Goal: Task Accomplishment & Management: Use online tool/utility

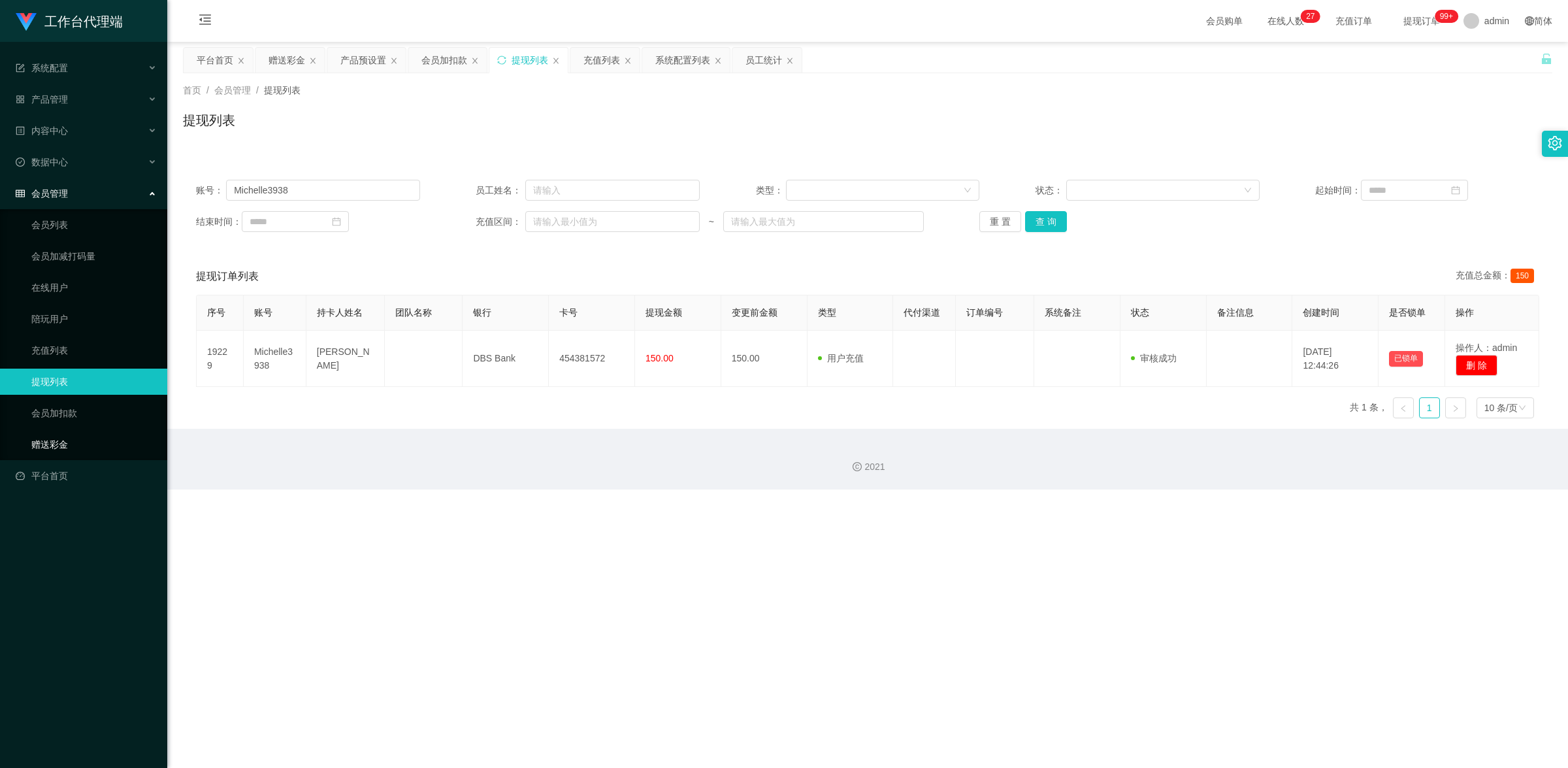
click at [66, 436] on link "赠送彩金" at bounding box center [94, 444] width 125 height 26
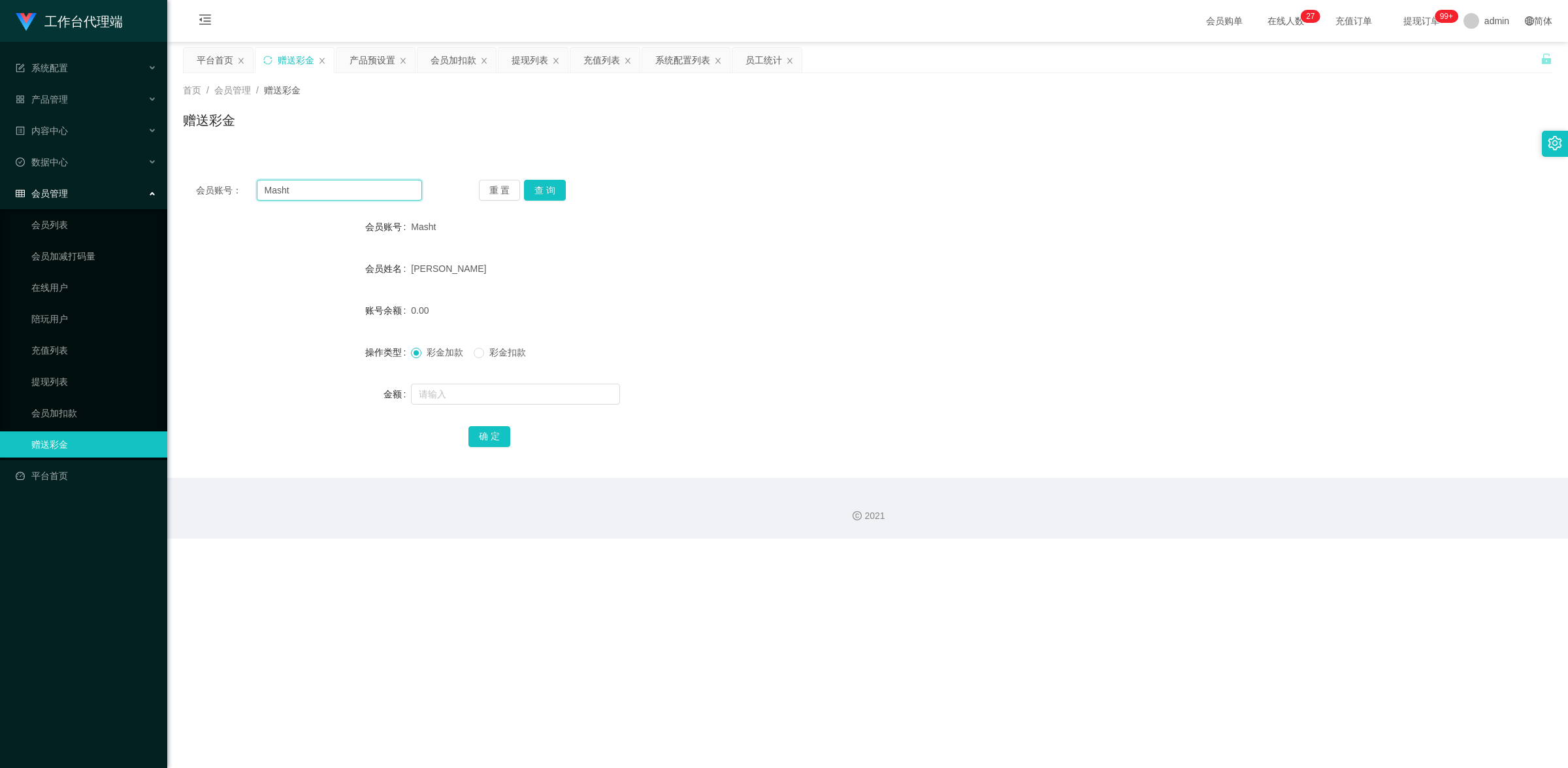
drag, startPoint x: 304, startPoint y: 192, endPoint x: 251, endPoint y: 176, distance: 55.4
click at [251, 176] on div "会员账号： Masht 重 置 查 询 会员账号 Masht 会员姓名 [PERSON_NAME] 账号余额 0.00 操作类型 彩金加款 彩金扣款 金额 确…" at bounding box center [867, 322] width 1370 height 311
paste input "Thang123"
type input "Thang123"
click at [540, 188] on button "查 询" at bounding box center [545, 190] width 42 height 21
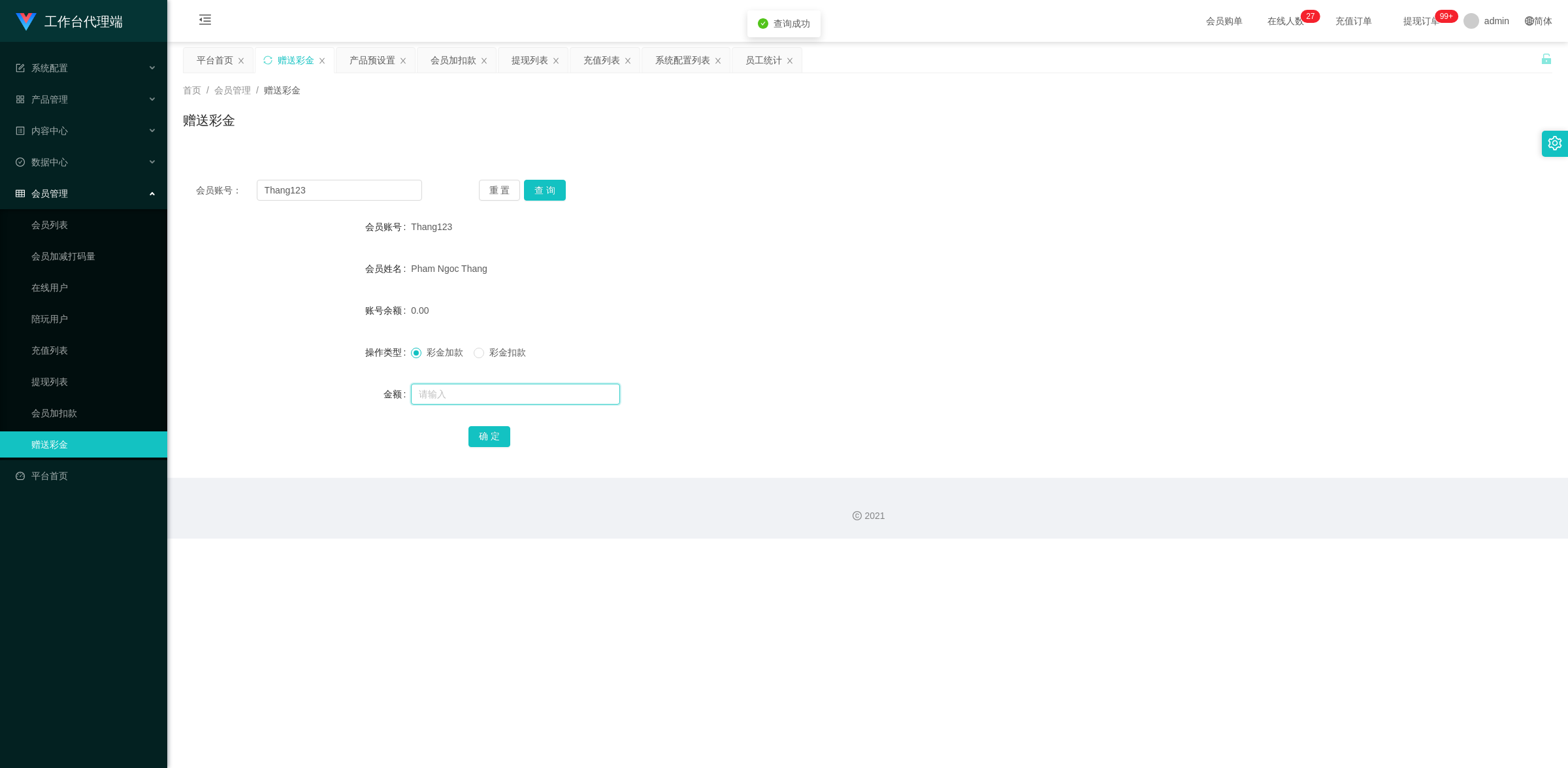
click at [498, 390] on input "text" at bounding box center [516, 394] width 209 height 21
type input "100"
click at [499, 431] on button "确 定" at bounding box center [489, 436] width 42 height 21
drag, startPoint x: 332, startPoint y: 188, endPoint x: 237, endPoint y: 154, distance: 100.9
click at [244, 158] on div "会员账号： Thang123 重 置 查 询 会员账号 Thang123 会员姓名 Pham Ngoc Thang 账号余额 100.00 操作类型 彩金加款…" at bounding box center [867, 314] width 1370 height 327
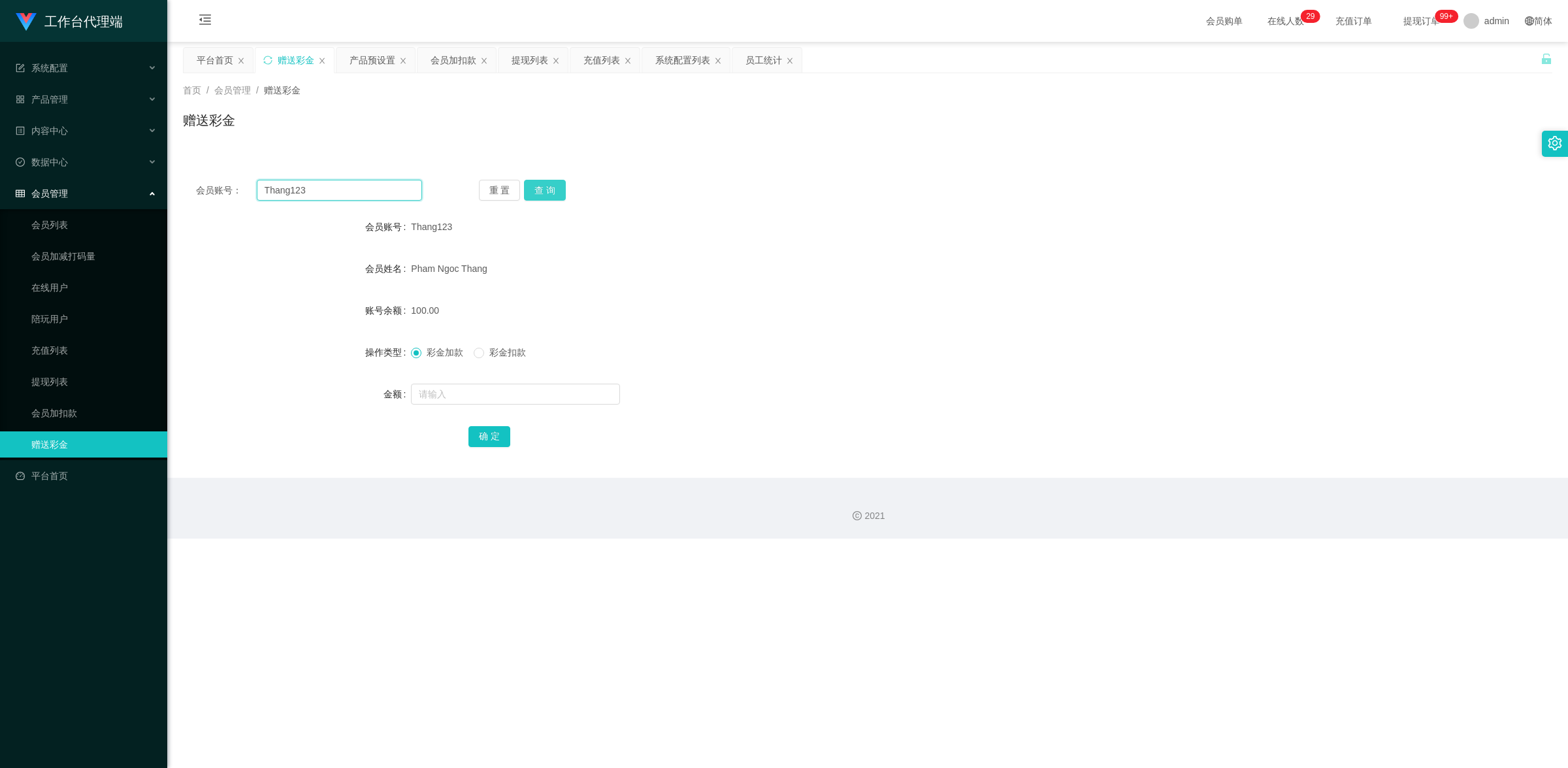
paste input "How"
type input "How"
click at [546, 182] on button "查 询" at bounding box center [545, 190] width 42 height 21
click at [484, 385] on input "text" at bounding box center [516, 394] width 209 height 21
type input "300"
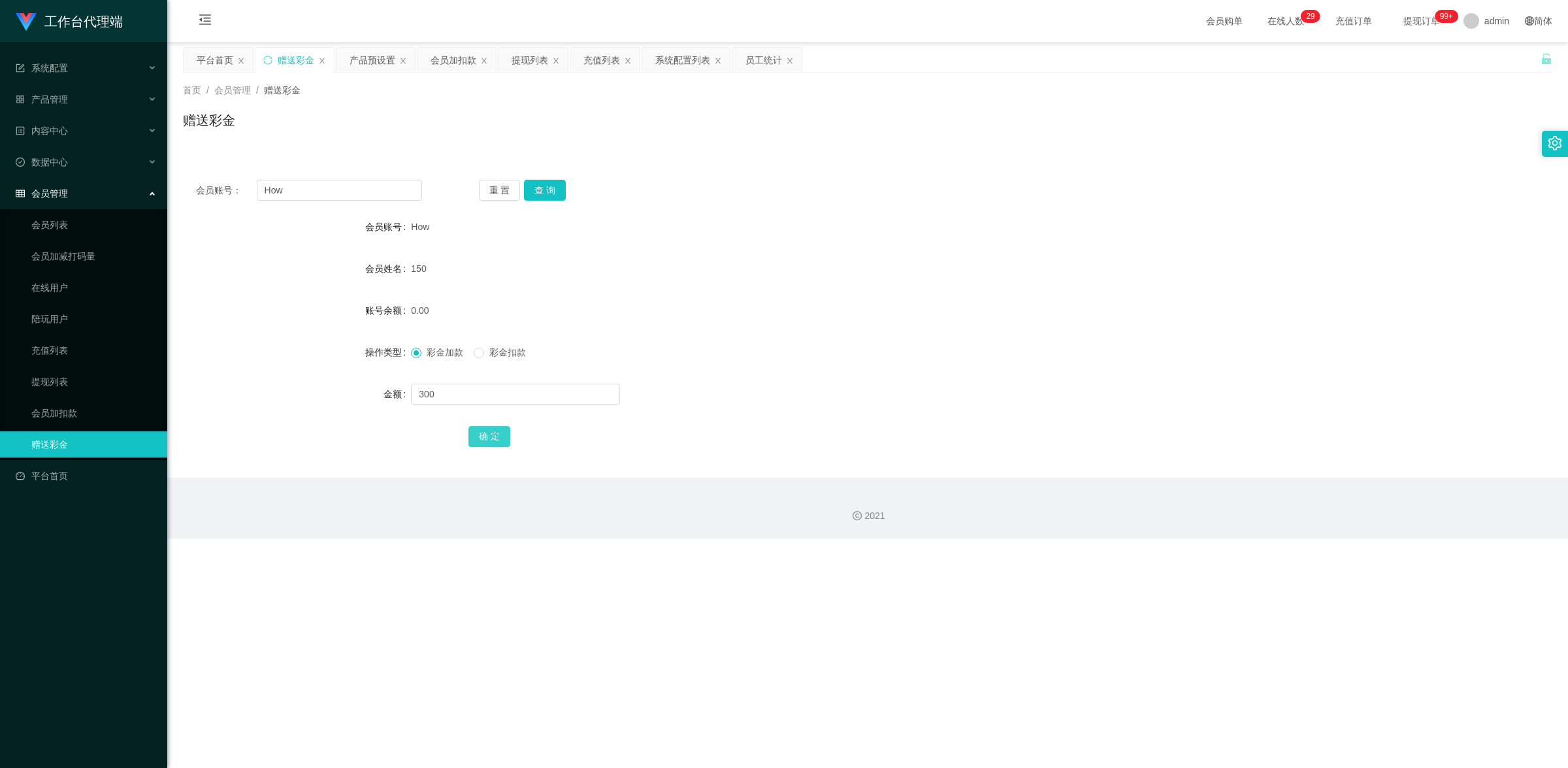
drag, startPoint x: 498, startPoint y: 433, endPoint x: 691, endPoint y: 349, distance: 210.5
click at [498, 433] on button "确 定" at bounding box center [489, 436] width 42 height 21
